Goal: Transaction & Acquisition: Purchase product/service

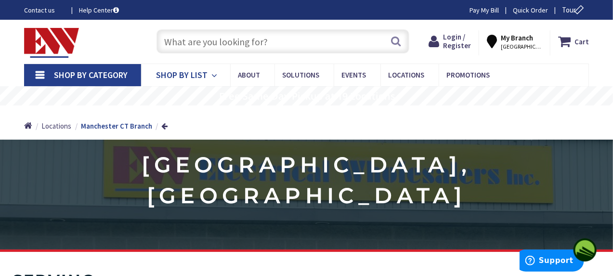
click at [191, 73] on span "Shop By List" at bounding box center [182, 74] width 52 height 11
click at [76, 76] on span "Shop By Category" at bounding box center [91, 74] width 74 height 11
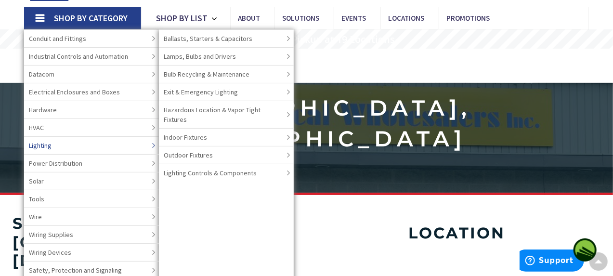
scroll to position [76, 0]
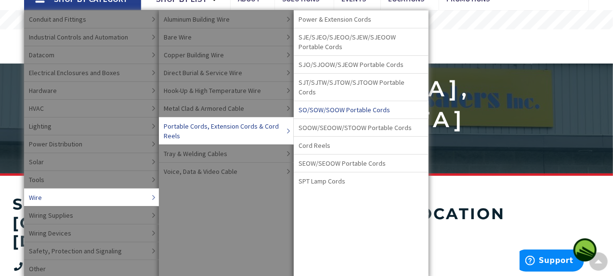
click at [317, 105] on span "SO/SOW/SOOW Portable Cords" at bounding box center [345, 110] width 92 height 10
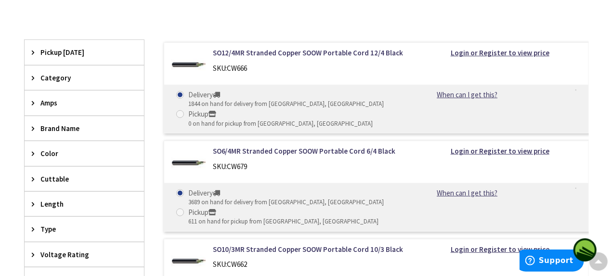
scroll to position [284, 0]
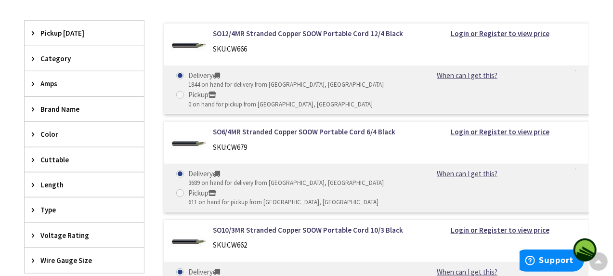
click at [181, 194] on span at bounding box center [180, 193] width 8 height 8
click at [181, 194] on input "Pickup 611 on hand for pickup from Manchester, CT" at bounding box center [182, 193] width 6 height 6
radio input "true"
click at [466, 134] on strong "Login or Register to view price" at bounding box center [500, 131] width 99 height 9
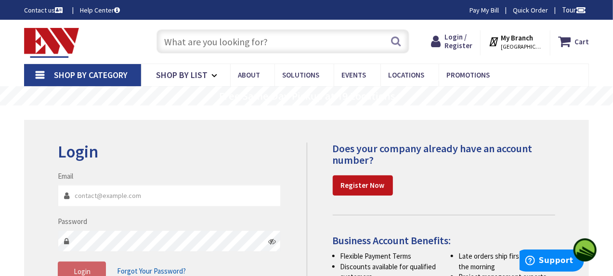
click at [348, 128] on div "Login Invalid login or password Email Password Login Forgot Your Password?" at bounding box center [306, 225] width 565 height 210
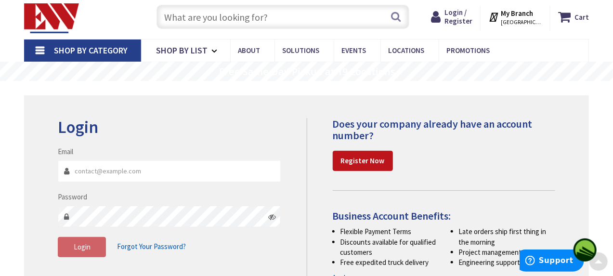
scroll to position [19, 0]
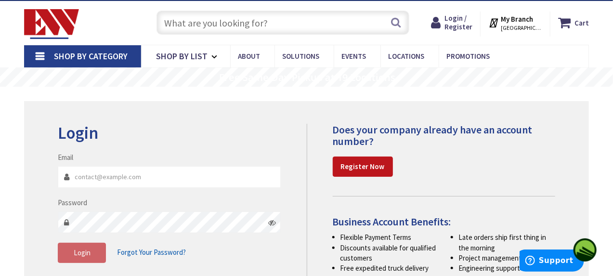
click at [308, 180] on div "Does your company already have an account number? Register Now Business Account…" at bounding box center [435, 206] width 256 height 165
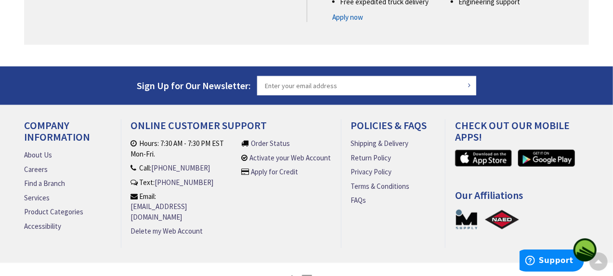
scroll to position [301, 0]
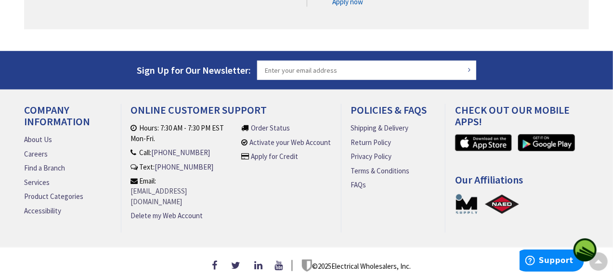
click at [131, 191] on link "[EMAIL_ADDRESS][DOMAIN_NAME]" at bounding box center [184, 196] width 106 height 21
click at [168, 190] on link "[EMAIL_ADDRESS][DOMAIN_NAME]" at bounding box center [184, 196] width 106 height 21
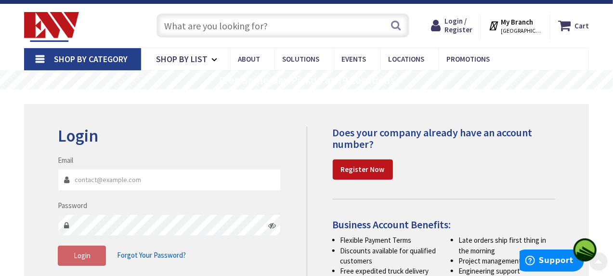
scroll to position [15, 0]
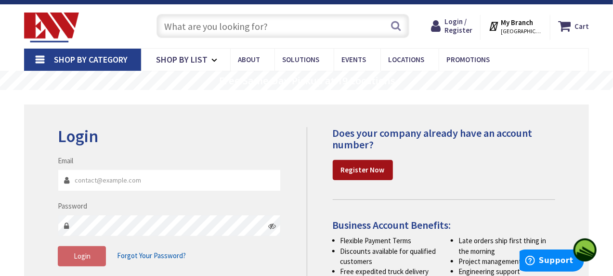
click at [357, 169] on strong "Register Now" at bounding box center [363, 169] width 44 height 9
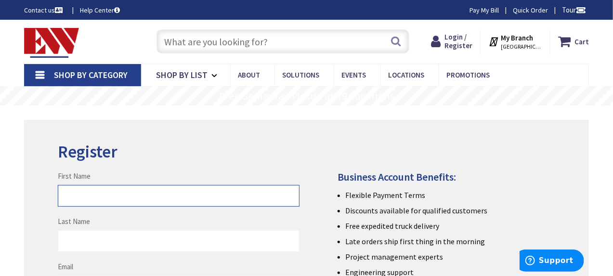
click at [105, 196] on input "First Name" at bounding box center [178, 196] width 241 height 22
type input "Sherry"
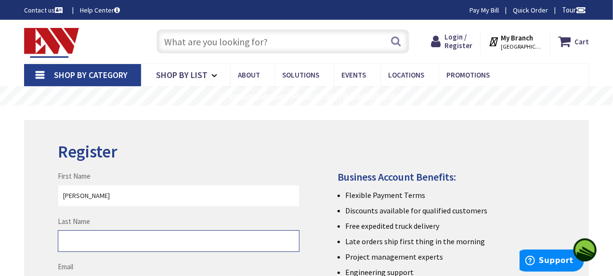
type input "LaChappelle"
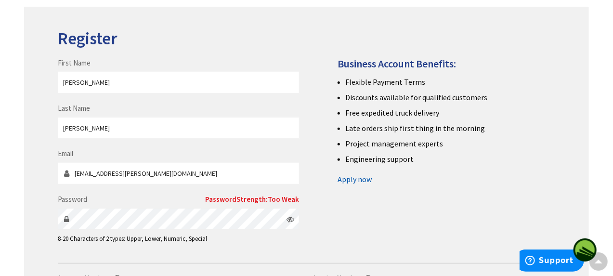
scroll to position [114, 0]
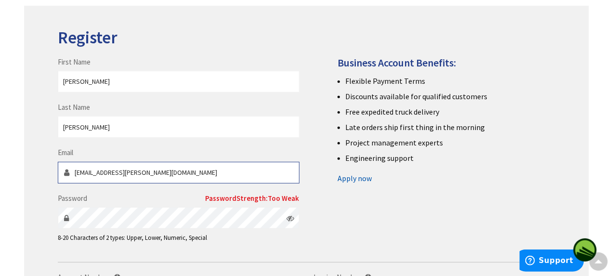
click at [171, 172] on input "nighttrain2007.sherry@gmail.co" at bounding box center [178, 173] width 241 height 22
type input "nighttrain2007.sherry@gmail.com"
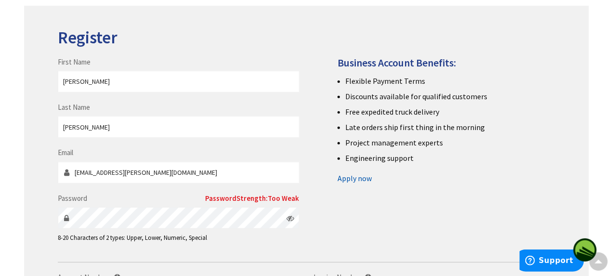
click at [38, 226] on div "Register First Name Sherry Last Name LaChappelle Email nighttrain2007.sherry@gm…" at bounding box center [306, 205] width 565 height 399
click at [364, 214] on div "First Name Sherry Last Name LaChappelle Email nighttrain2007.sherry@gmail.com P…" at bounding box center [307, 140] width 512 height 224
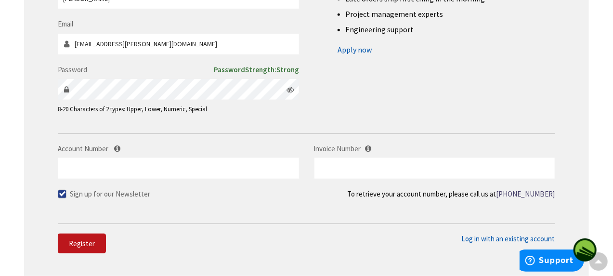
scroll to position [247, 0]
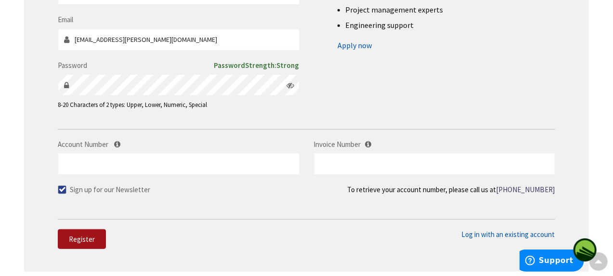
click at [80, 240] on span "Register" at bounding box center [82, 239] width 26 height 9
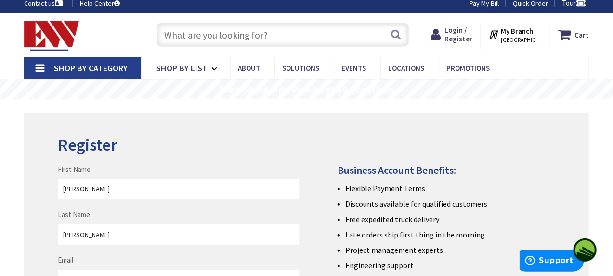
scroll to position [0, 0]
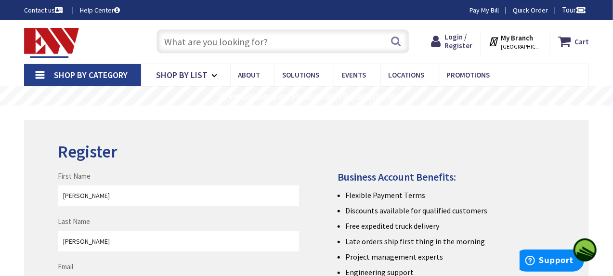
click at [522, 10] on link "Quick Order" at bounding box center [530, 10] width 35 height 10
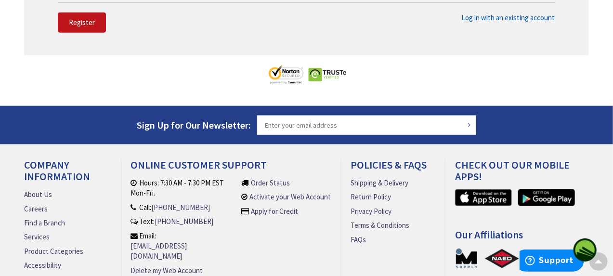
scroll to position [514, 0]
